Goal: Navigation & Orientation: Find specific page/section

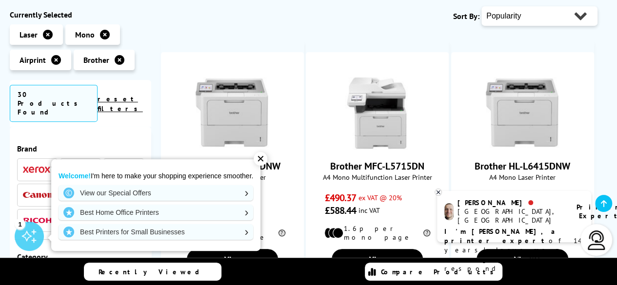
scroll to position [195, 0]
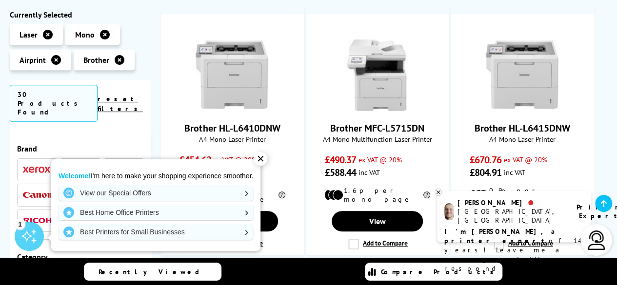
click at [260, 157] on div "✕" at bounding box center [261, 159] width 14 height 14
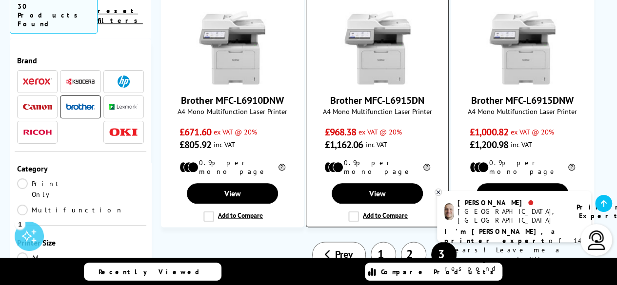
scroll to position [585, 0]
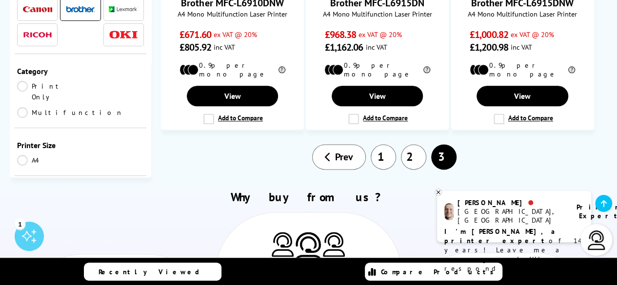
click at [373, 144] on link "1" at bounding box center [383, 156] width 25 height 25
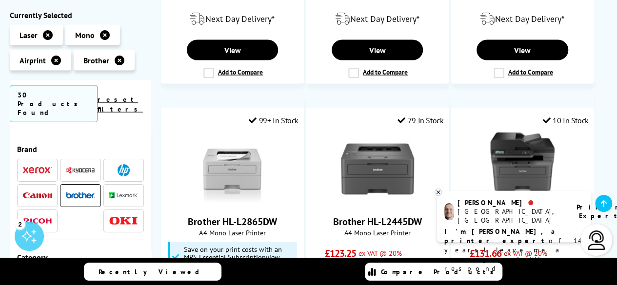
scroll to position [1073, 0]
